Goal: Transaction & Acquisition: Register for event/course

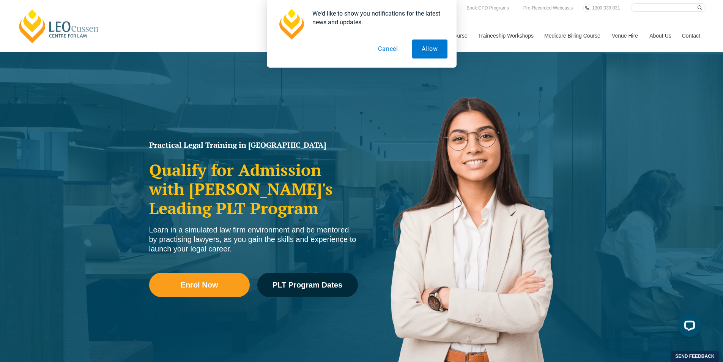
click at [389, 51] on button "Cancel" at bounding box center [387, 48] width 39 height 19
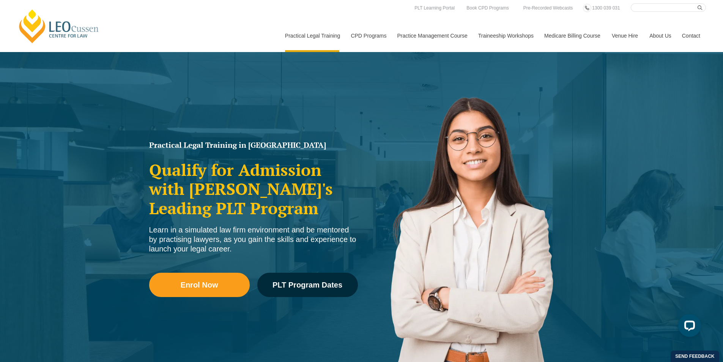
click at [487, 9] on input "Search here" at bounding box center [668, 7] width 75 height 8
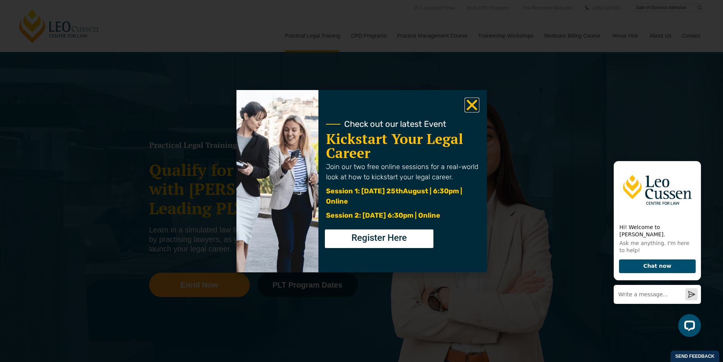
drag, startPoint x: 470, startPoint y: 106, endPoint x: 576, endPoint y: 62, distance: 115.2
click at [470, 105] on use "Close" at bounding box center [471, 104] width 11 height 11
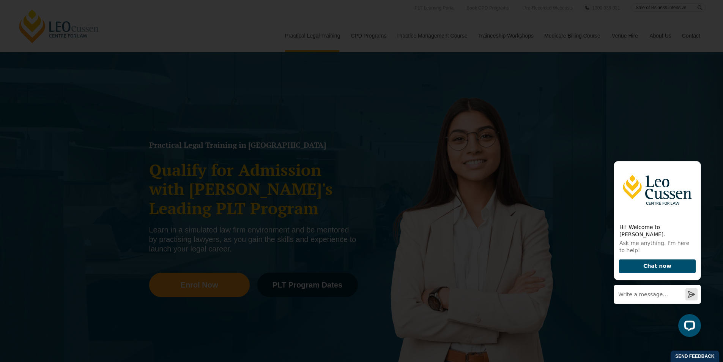
click at [471, 102] on icon "Close" at bounding box center [471, 105] width 15 height 15
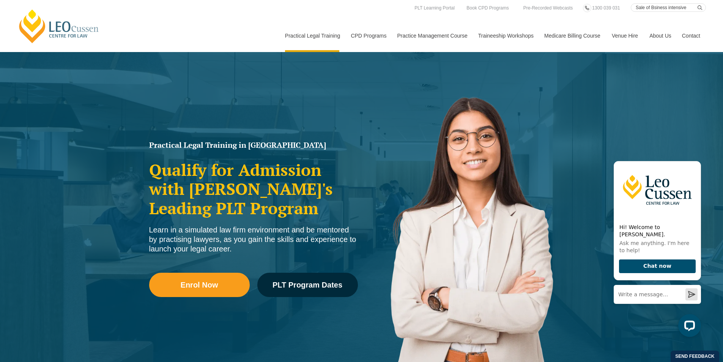
click at [487, 8] on input "Sale of Bsiness intensive" at bounding box center [668, 7] width 75 height 8
type input "Sale of Business intensive 8 october"
click at [487, 3] on button "submit" at bounding box center [701, 7] width 8 height 8
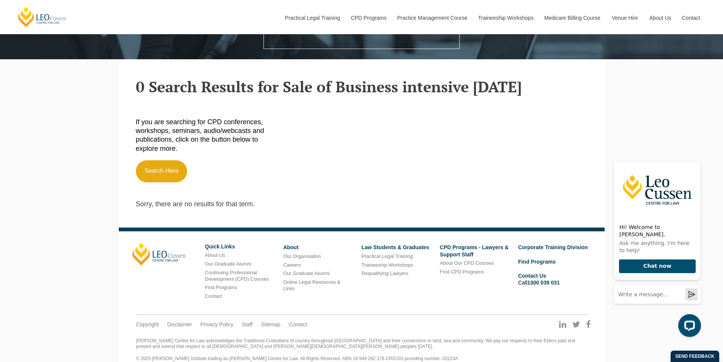
scroll to position [228, 0]
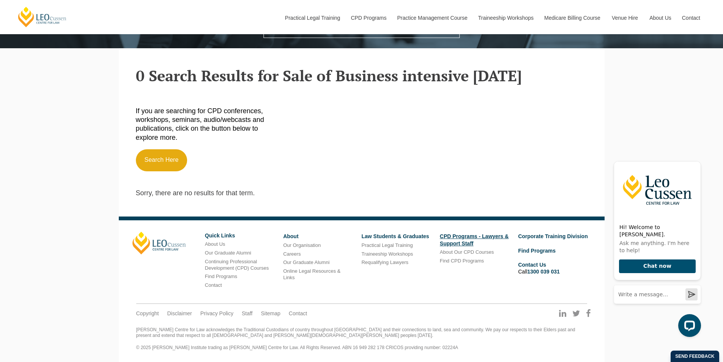
click at [458, 238] on link "CPD Programs - Lawyers & Support Staff" at bounding box center [474, 239] width 69 height 13
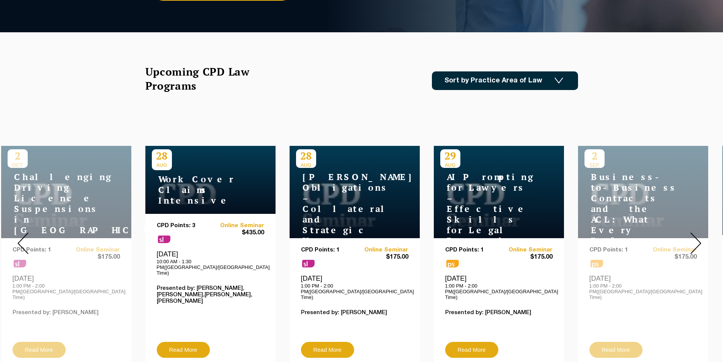
scroll to position [202, 0]
click at [267, 110] on div "Upcoming CPD Law Programs Sort by Practice Area of Law Building & Construction …" at bounding box center [362, 89] width 444 height 49
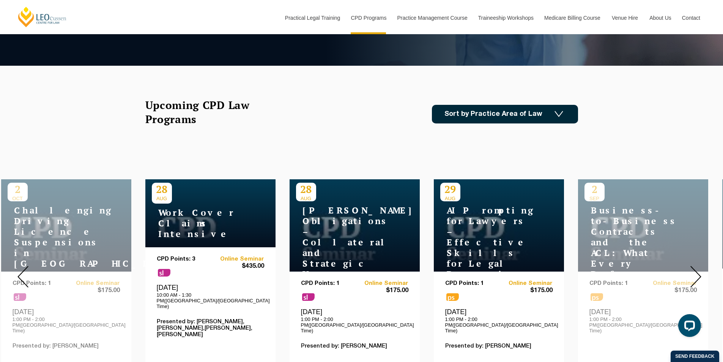
scroll to position [152, 0]
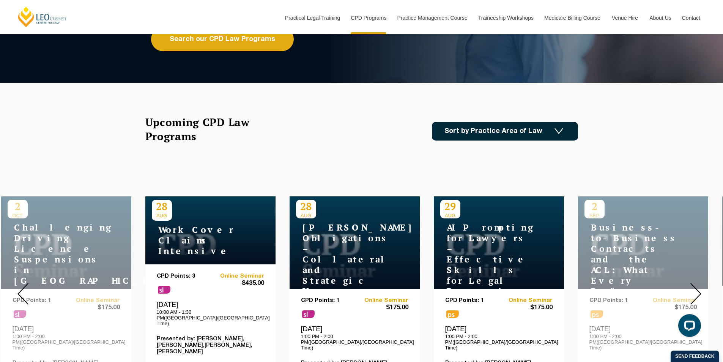
click at [366, 153] on div "Upcoming CPD Law Programs Sort by Practice Area of Law Building & Construction …" at bounding box center [362, 139] width 444 height 49
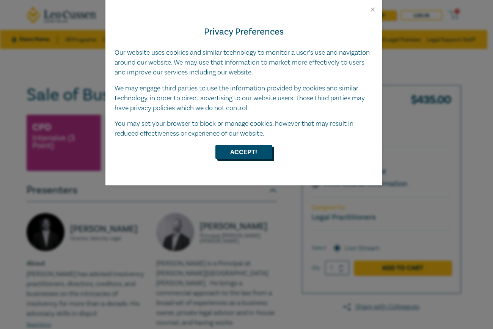
click at [242, 155] on button "Accept!" at bounding box center [244, 152] width 57 height 14
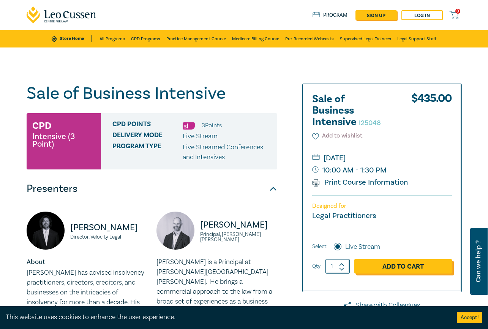
click at [409, 269] on link "Add to Cart" at bounding box center [403, 266] width 98 height 14
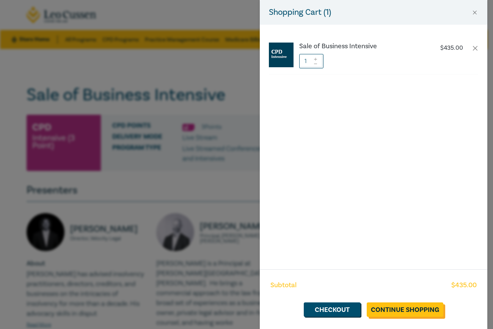
click at [407, 310] on link "Continue Shopping" at bounding box center [405, 309] width 77 height 14
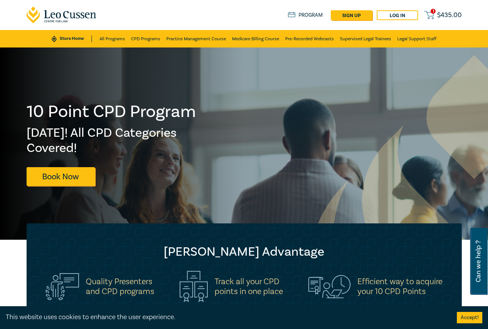
click at [432, 14] on icon at bounding box center [428, 14] width 9 height 9
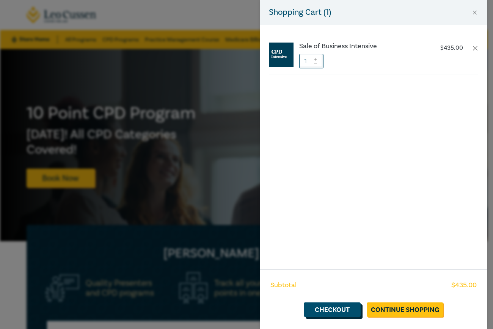
click at [329, 311] on link "Checkout" at bounding box center [332, 309] width 57 height 14
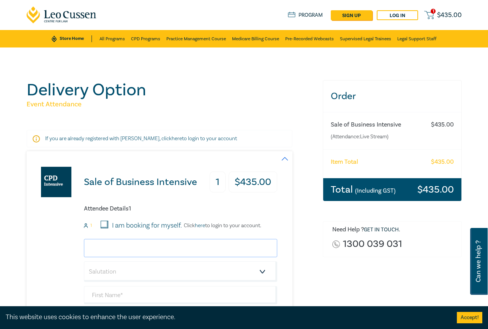
click at [134, 250] on input "email" at bounding box center [180, 248] width 193 height 18
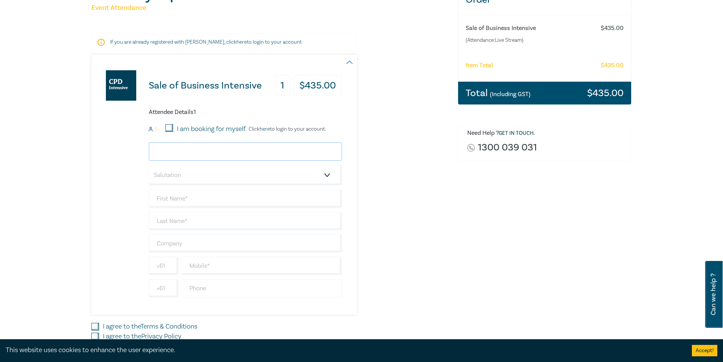
scroll to position [152, 0]
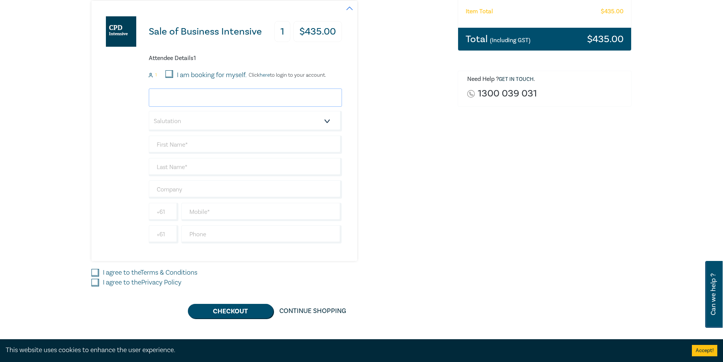
click at [173, 95] on input "email" at bounding box center [245, 97] width 193 height 18
type input "csignorelli@nextgenlegal.com.au"
click at [178, 122] on select "Salutation Mr. Mrs. Ms. Miss Dr. Prof. Other" at bounding box center [245, 121] width 193 height 20
select select "Mr."
click at [149, 111] on select "Salutation Mr. Mrs. Ms. Miss Dr. Prof. Other" at bounding box center [245, 121] width 193 height 20
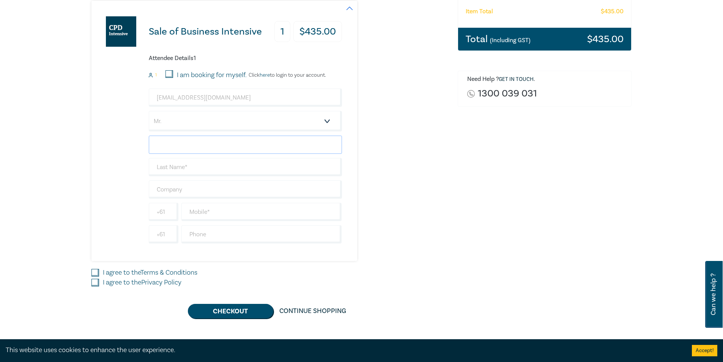
click at [169, 146] on input "text" at bounding box center [245, 144] width 193 height 18
type input "Colin"
click at [158, 171] on input "text" at bounding box center [245, 167] width 193 height 18
type input "Signorelli"
click at [173, 189] on input "text" at bounding box center [245, 189] width 193 height 18
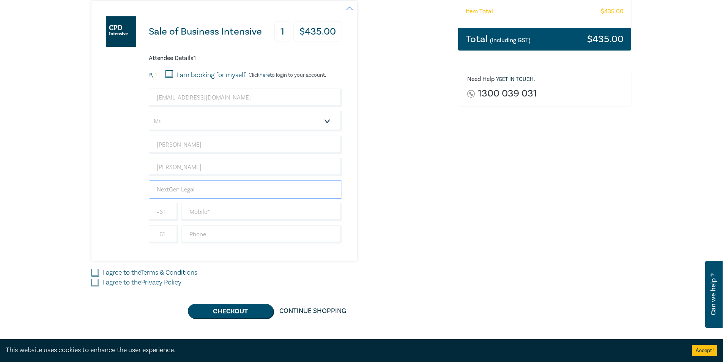
type input "NextGen Legal"
click at [489, 254] on div "Order Sale of Business Intensive (Attendance: Live Stream ) $ 435.00 Item Total…" at bounding box center [544, 124] width 183 height 388
click at [214, 233] on input "text" at bounding box center [261, 234] width 160 height 18
type input "03 90392142"
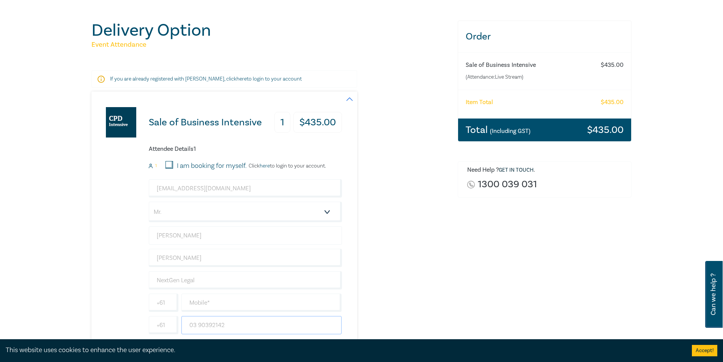
scroll to position [101, 0]
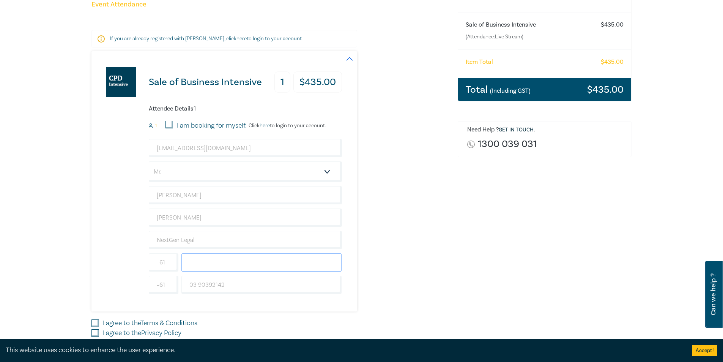
click at [230, 260] on input "text" at bounding box center [261, 262] width 160 height 18
type input "0448424434"
click at [374, 269] on div "Sale of Business Intensive 1 $ 435.00 Attendee Details 1 1 I am booking for mys…" at bounding box center [269, 181] width 357 height 260
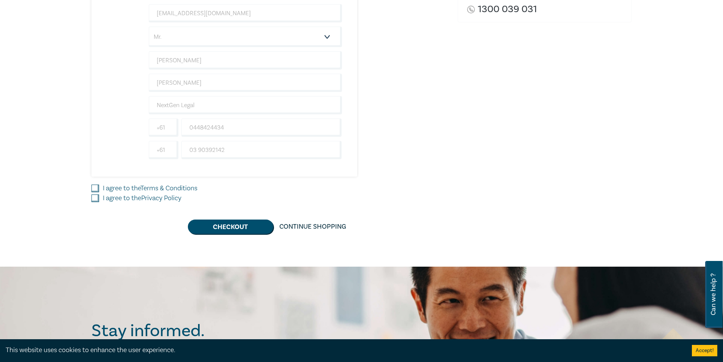
scroll to position [253, 0]
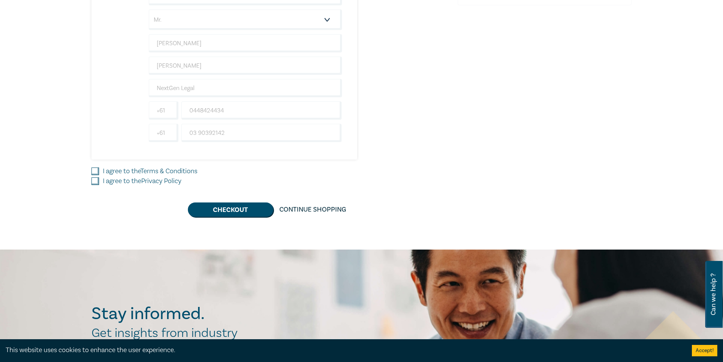
click at [94, 173] on input "I agree to the Terms & Conditions" at bounding box center [95, 171] width 8 height 8
checkbox input "true"
click at [97, 190] on div "Sale of Business Intensive 1 $ 435.00 Attendee Details 1 1 I am booking for mys…" at bounding box center [269, 57] width 357 height 317
click at [94, 181] on input "I agree to the Privacy Policy" at bounding box center [95, 181] width 8 height 8
checkbox input "true"
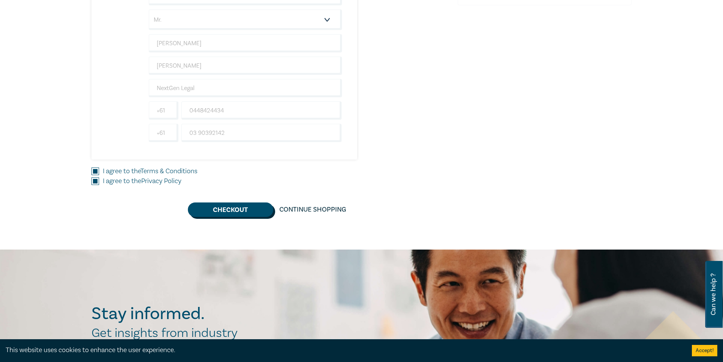
click at [245, 214] on button "Checkout" at bounding box center [230, 209] width 85 height 14
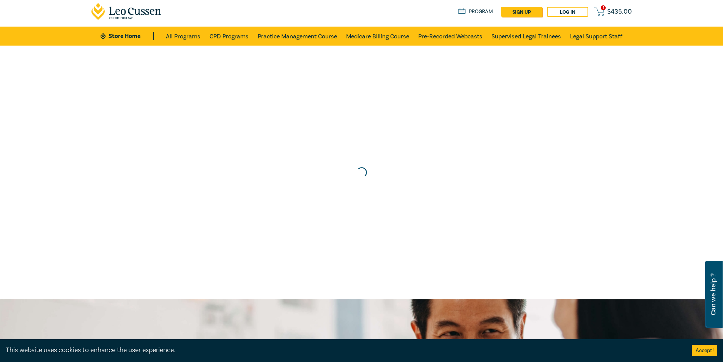
scroll to position [0, 0]
